Goal: Navigation & Orientation: Find specific page/section

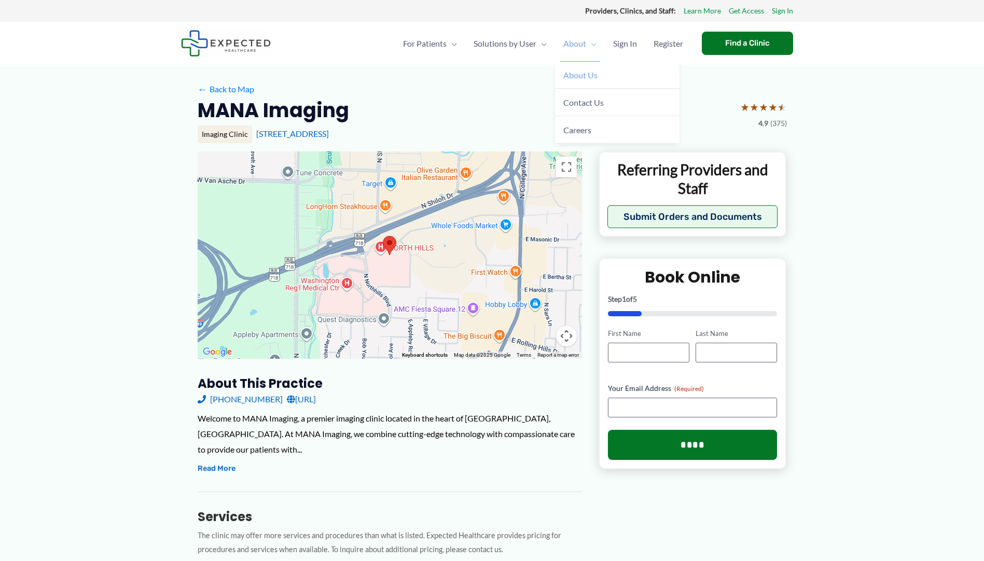
click at [578, 75] on span "About Us" at bounding box center [580, 75] width 34 height 10
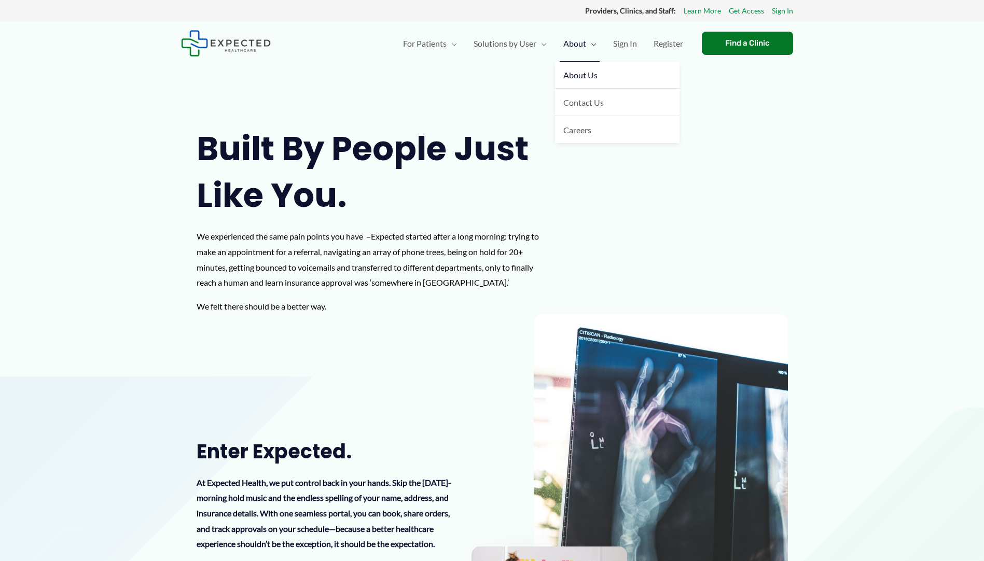
click at [589, 45] on span "Menu Toggle" at bounding box center [591, 43] width 10 height 36
click at [600, 132] on link "Careers" at bounding box center [617, 129] width 125 height 27
